Goal: Ask a question

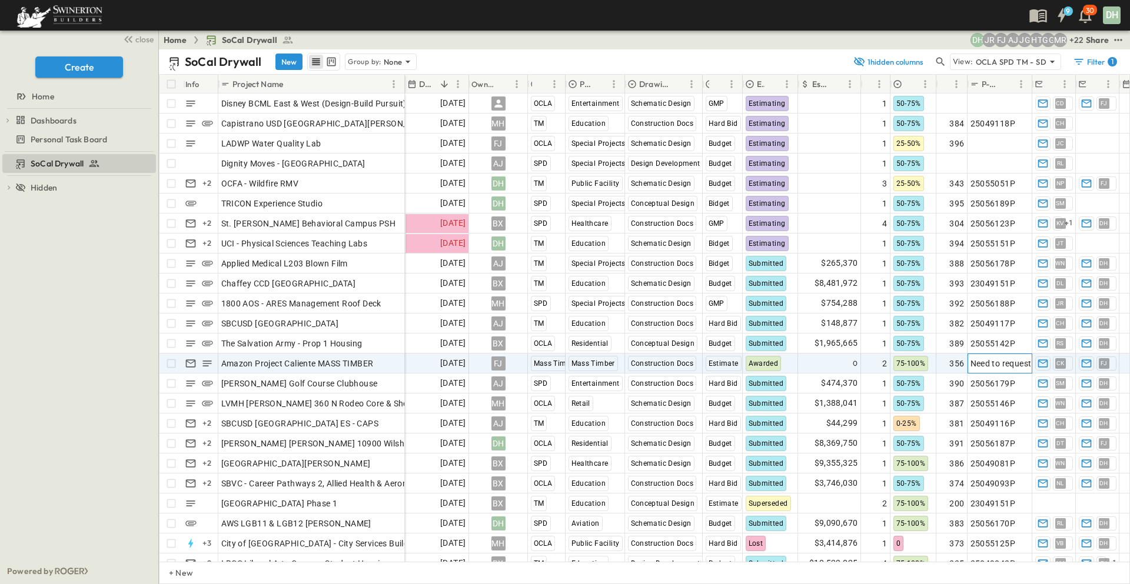
click at [990, 363] on span "Need to request" at bounding box center [1000, 364] width 61 height 12
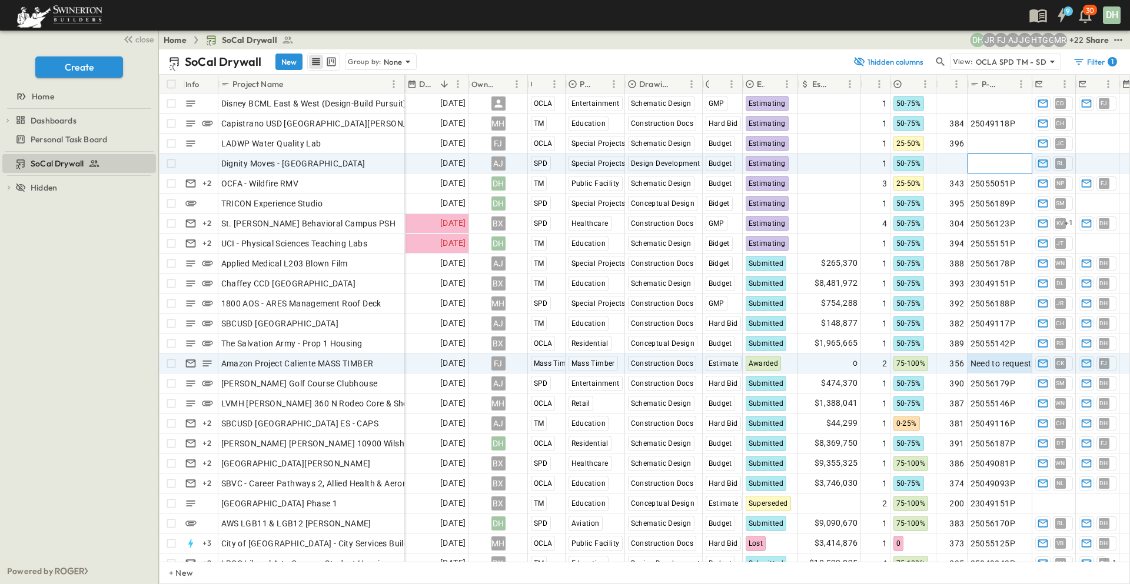
click at [983, 162] on span "Add P-Code" at bounding box center [992, 164] width 45 height 12
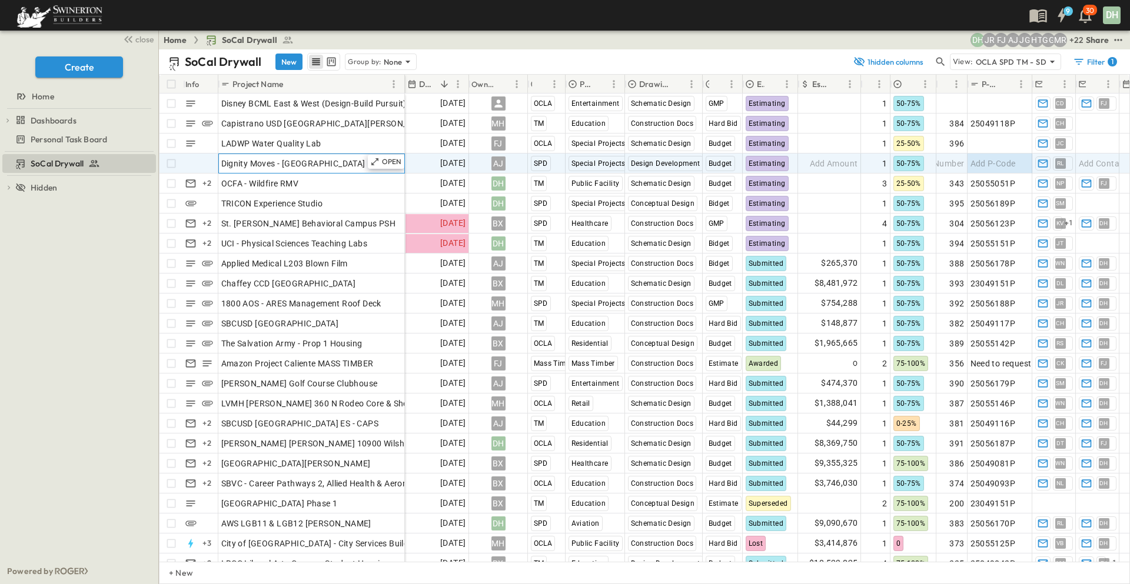
click at [328, 167] on div "Dignity Moves - [GEOGRAPHIC_DATA]" at bounding box center [311, 163] width 181 height 16
drag, startPoint x: 324, startPoint y: 164, endPoint x: 219, endPoint y: 168, distance: 104.8
click at [219, 168] on input "**********" at bounding box center [311, 163] width 185 height 14
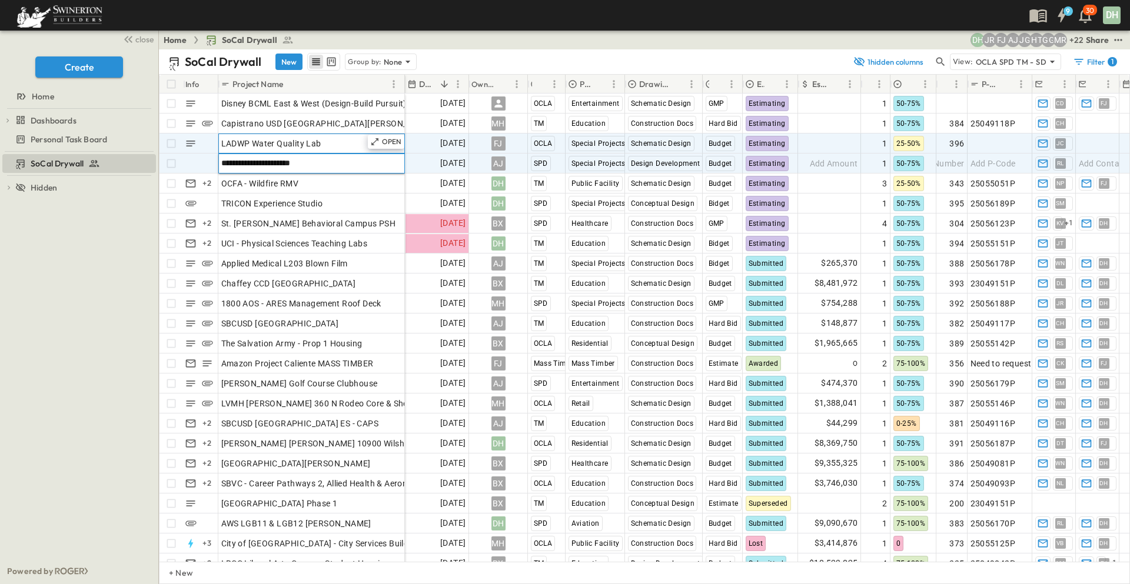
click at [342, 142] on div "LADWP Water Quality Lab" at bounding box center [311, 143] width 181 height 16
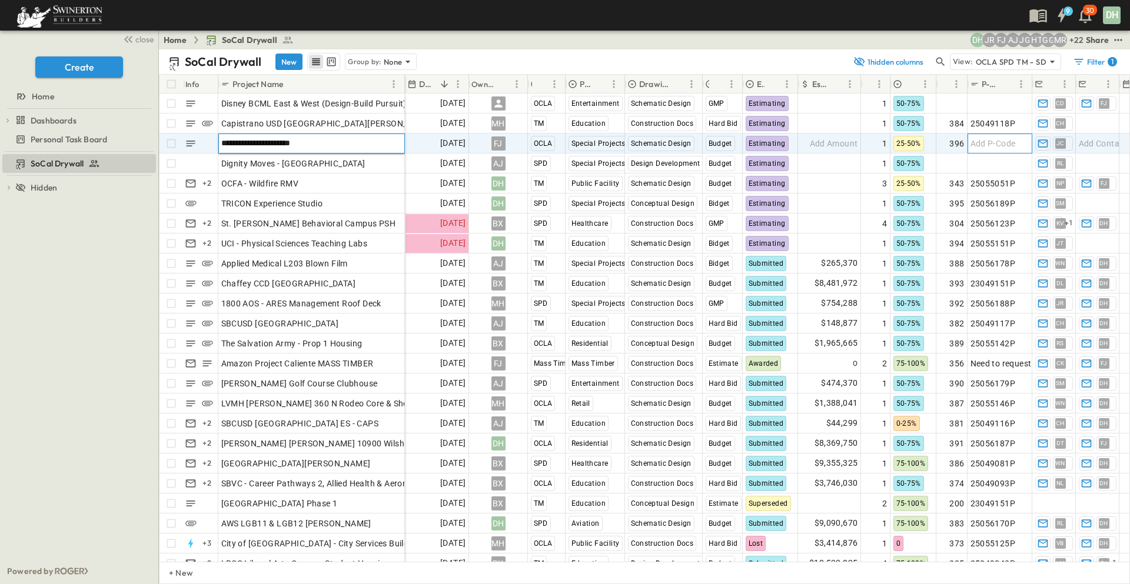
click at [980, 146] on span "Add P-Code" at bounding box center [992, 144] width 45 height 12
